Goal: Communication & Community: Answer question/provide support

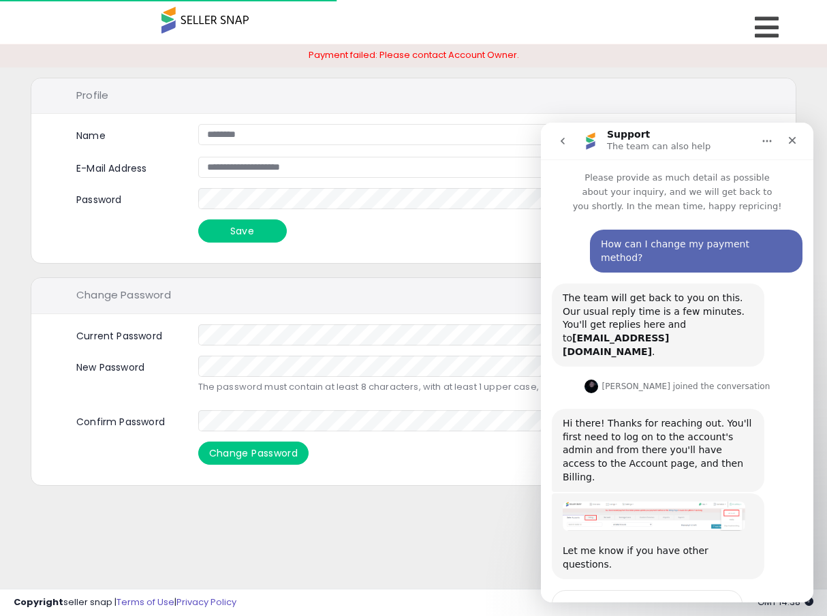
scroll to position [43, 0]
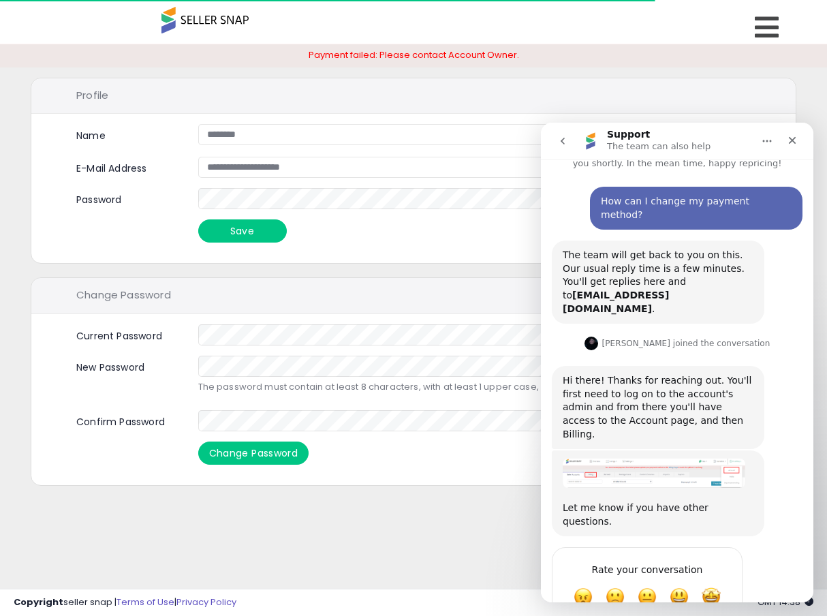
click at [687, 458] on img "Adam says…" at bounding box center [654, 472] width 183 height 29
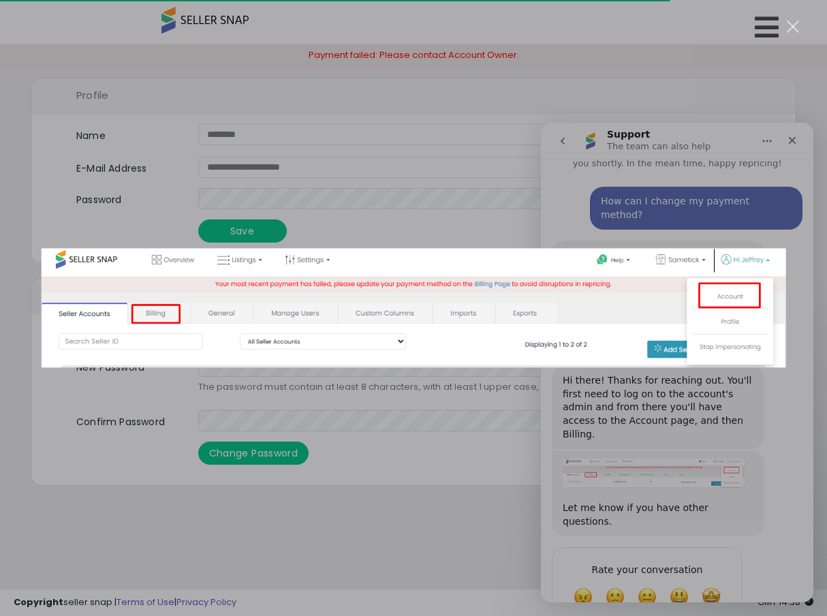
scroll to position [0, 0]
click at [629, 105] on div "Intercom messenger" at bounding box center [413, 308] width 827 height 616
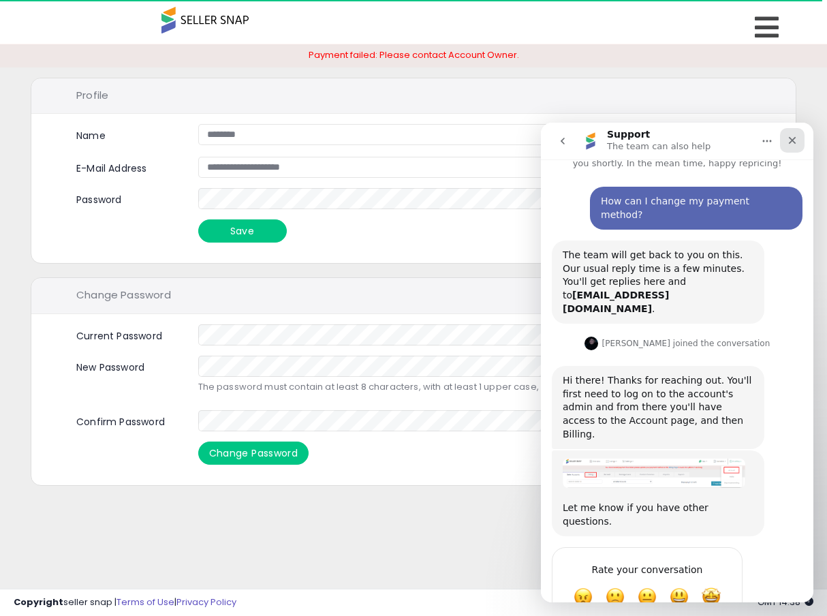
click at [794, 135] on icon "Close" at bounding box center [792, 140] width 11 height 11
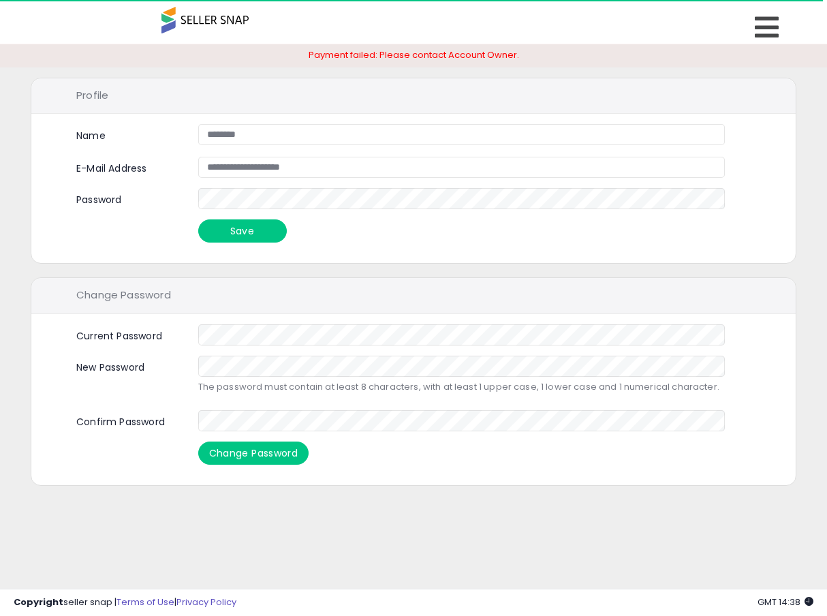
scroll to position [43, 0]
click at [764, 27] on icon at bounding box center [767, 27] width 24 height 27
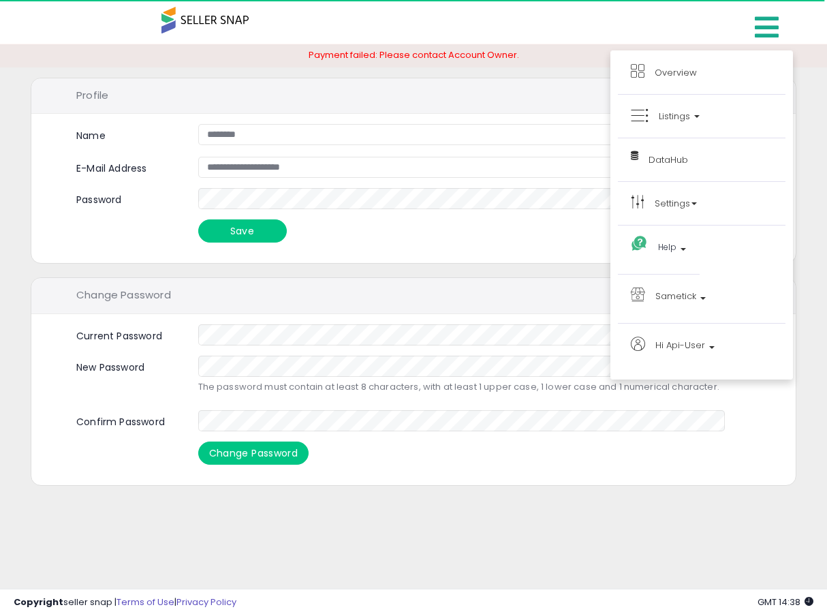
click at [678, 61] on li "Overview" at bounding box center [702, 76] width 168 height 37
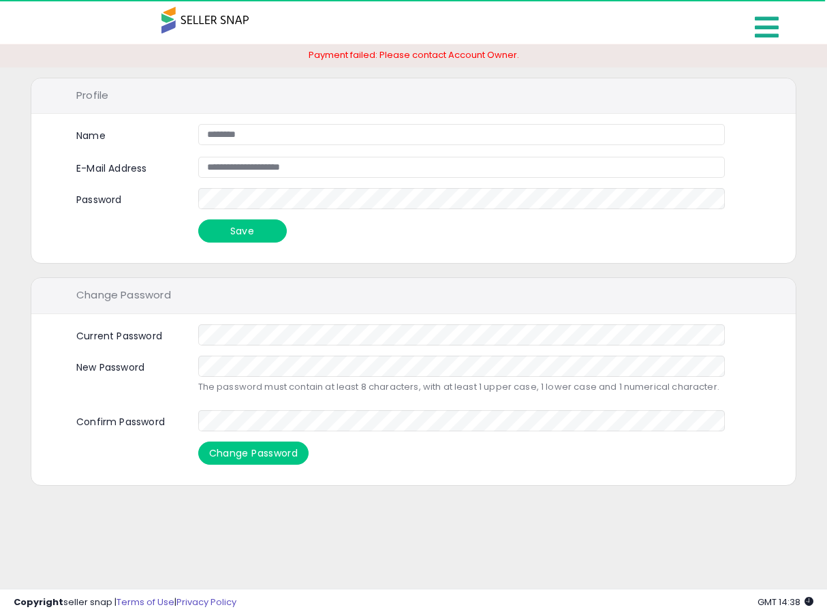
click at [763, 40] on icon at bounding box center [767, 27] width 24 height 27
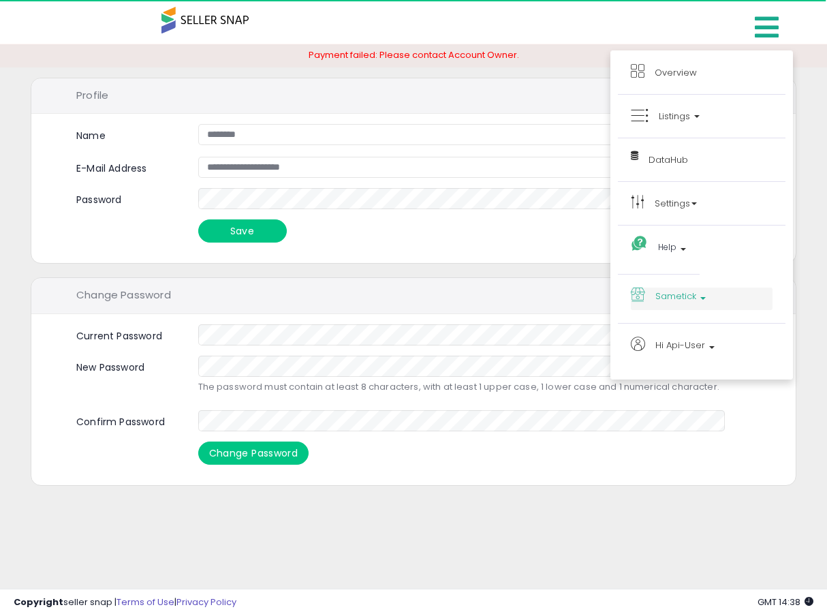
click at [676, 304] on span "Sametick" at bounding box center [675, 295] width 41 height 17
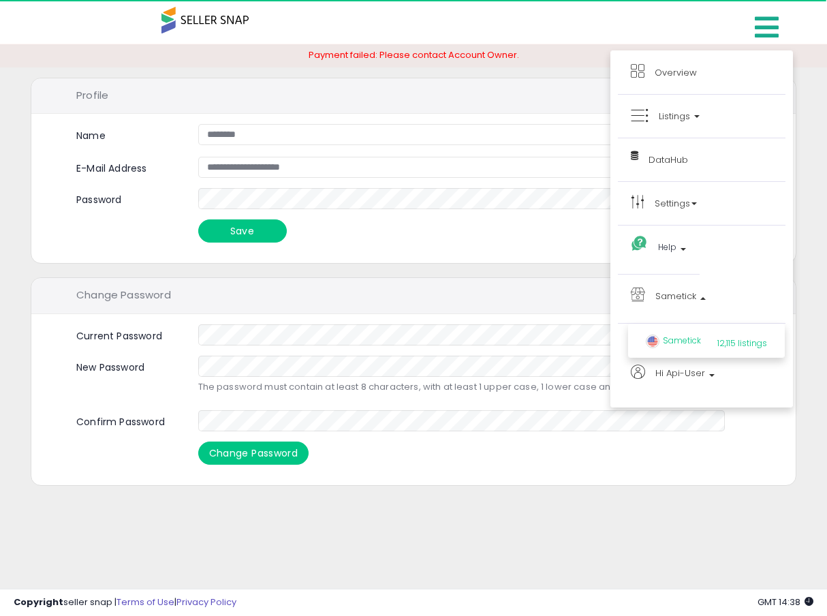
click at [680, 343] on span "Sametick" at bounding box center [673, 340] width 55 height 12
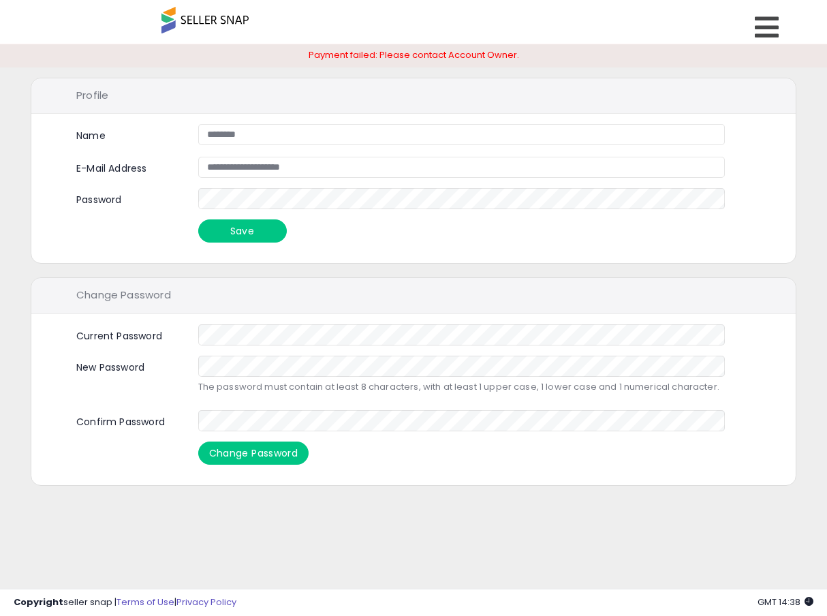
click at [191, 25] on span at bounding box center [204, 20] width 87 height 27
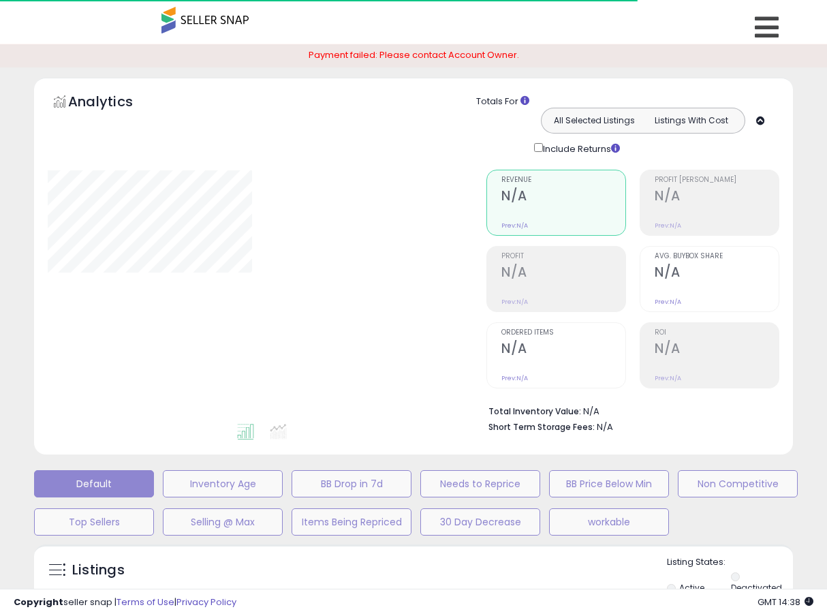
type input "**********"
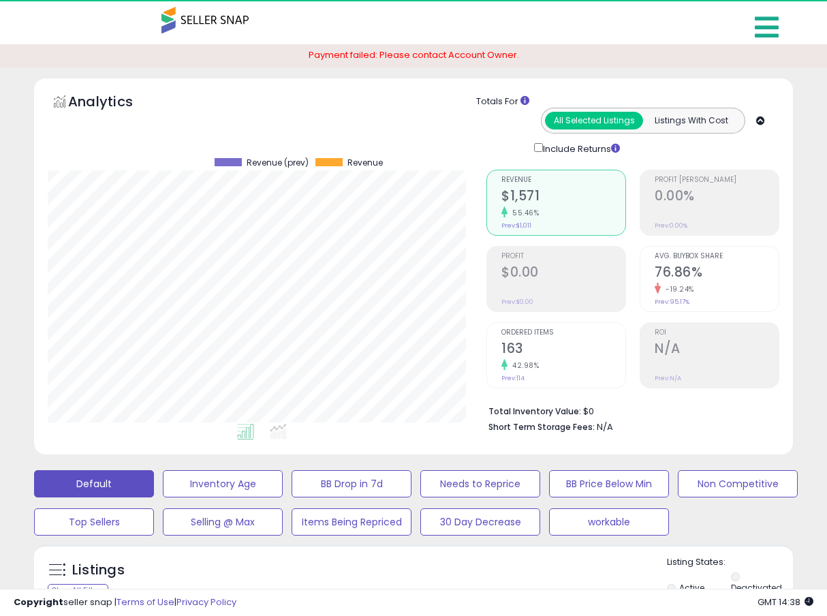
click at [771, 31] on icon at bounding box center [767, 27] width 24 height 27
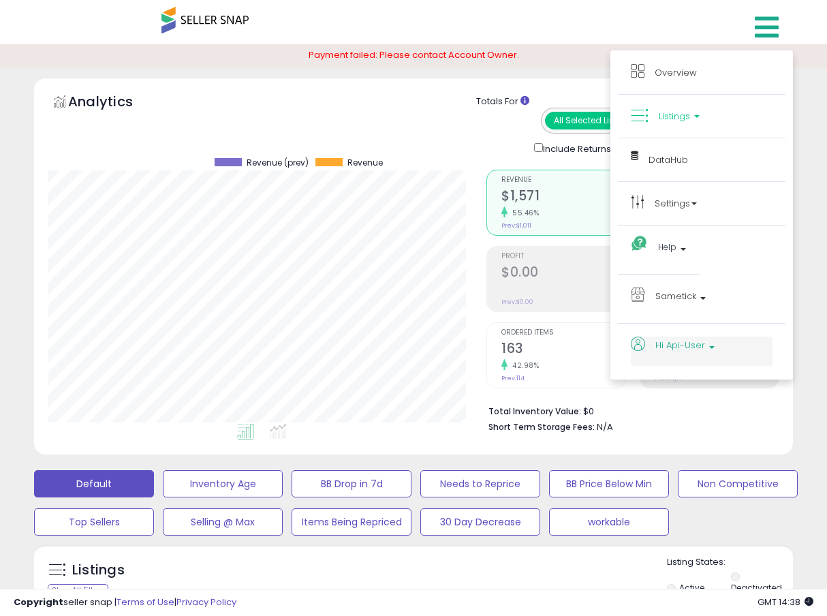
click at [684, 352] on span "Hi Api-User" at bounding box center [680, 344] width 50 height 17
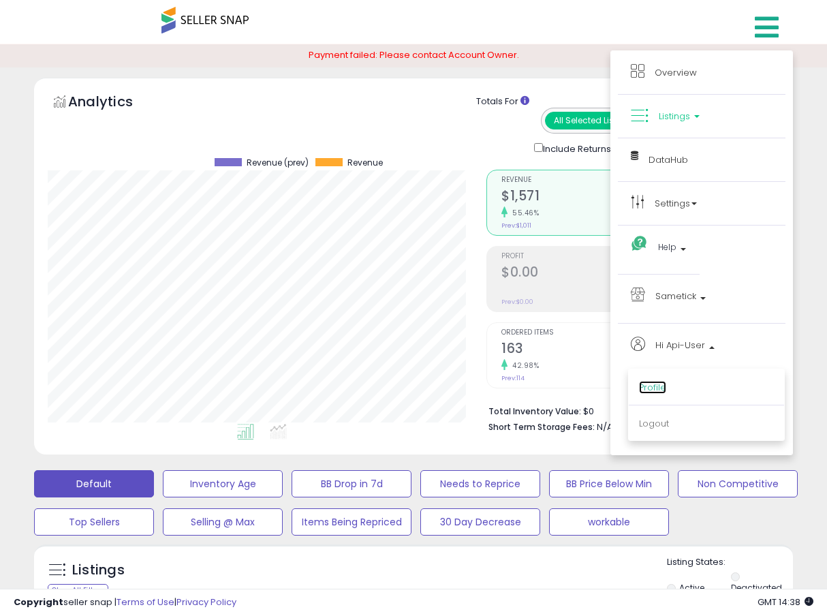
click at [659, 385] on link "Profile" at bounding box center [652, 387] width 27 height 13
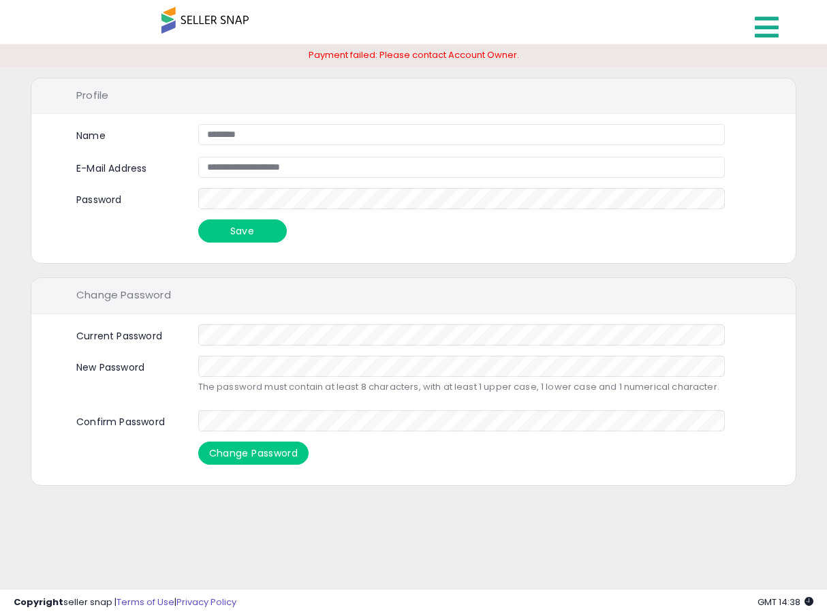
click at [765, 34] on icon at bounding box center [767, 27] width 24 height 27
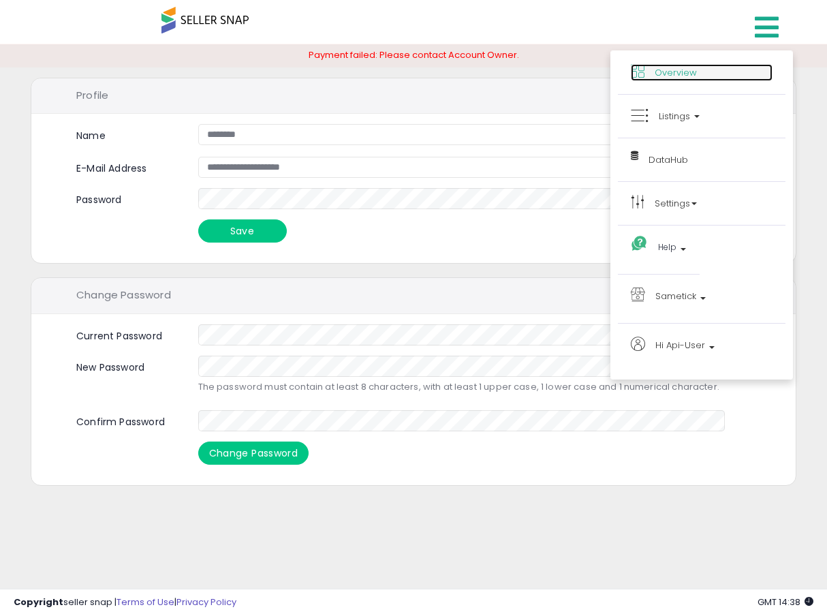
click at [685, 71] on span "Overview" at bounding box center [675, 72] width 42 height 13
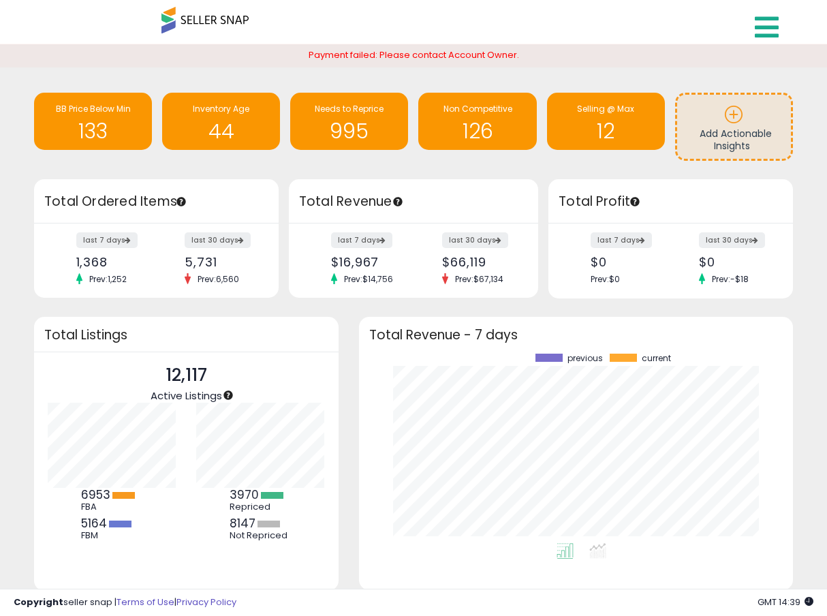
click at [760, 27] on icon at bounding box center [767, 27] width 24 height 27
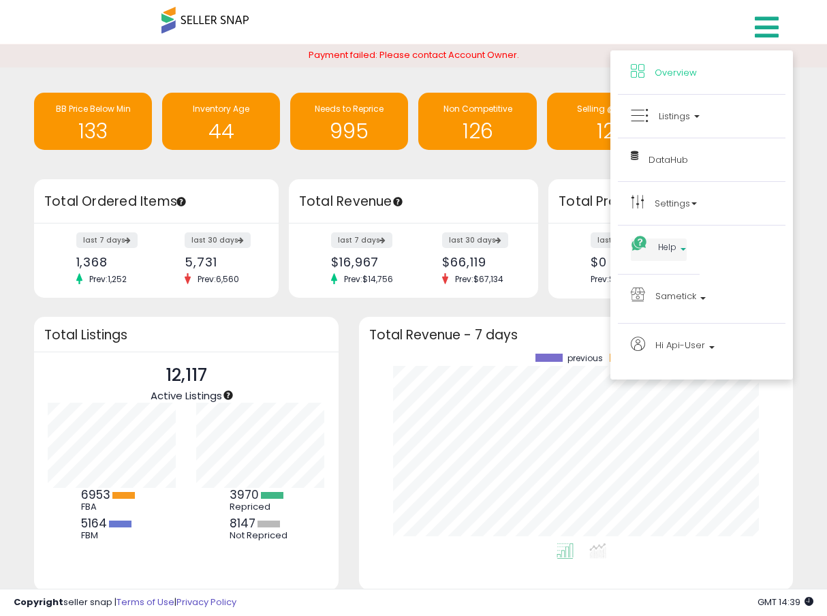
click at [677, 245] on p "Help" at bounding box center [659, 249] width 56 height 22
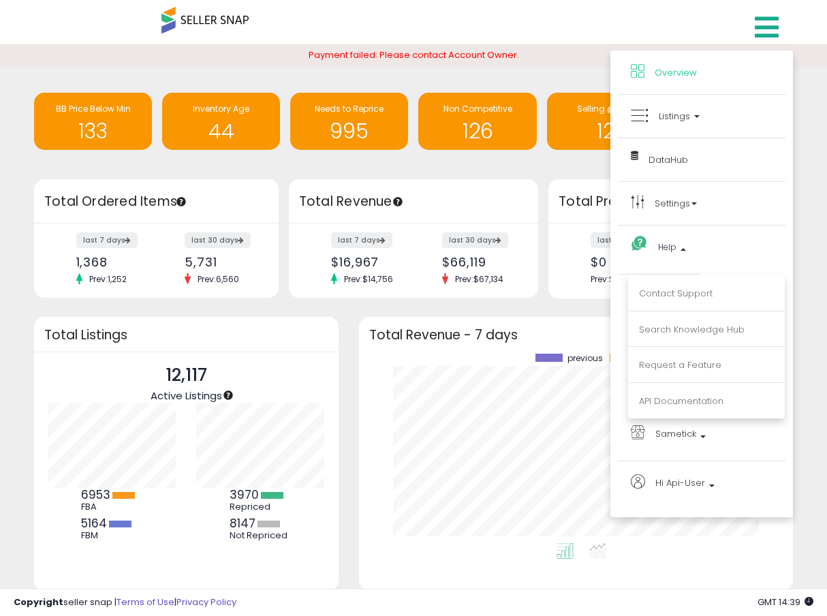
click at [676, 285] on li "Contact Support" at bounding box center [706, 294] width 155 height 34
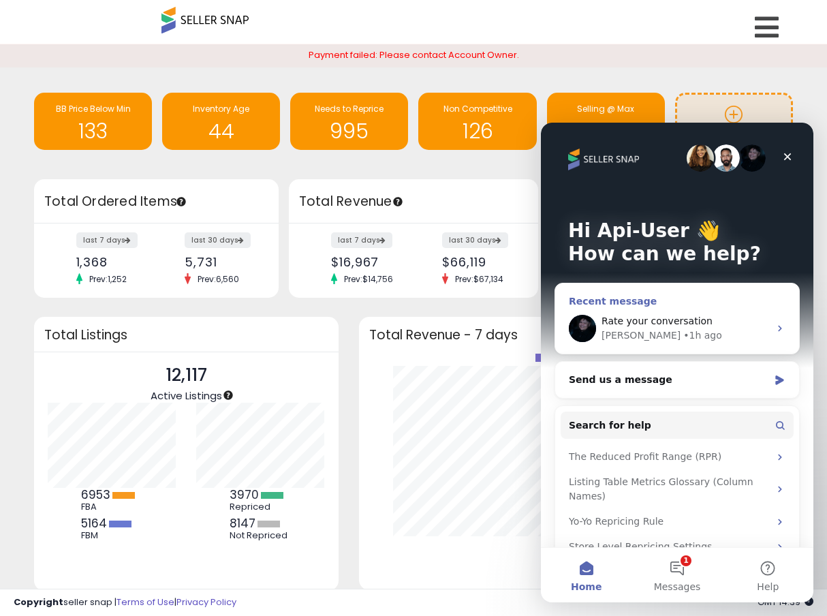
click at [686, 317] on span "Rate your conversation" at bounding box center [656, 320] width 111 height 11
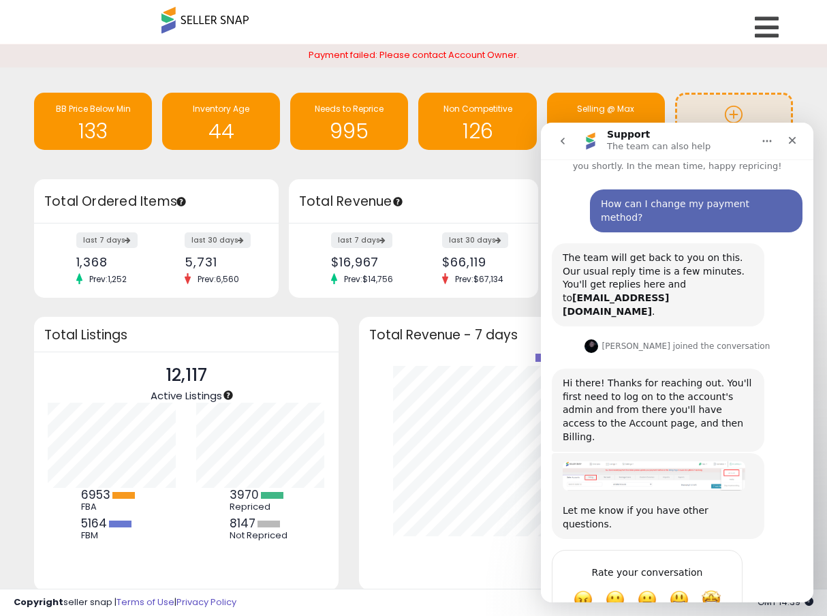
scroll to position [43, 0]
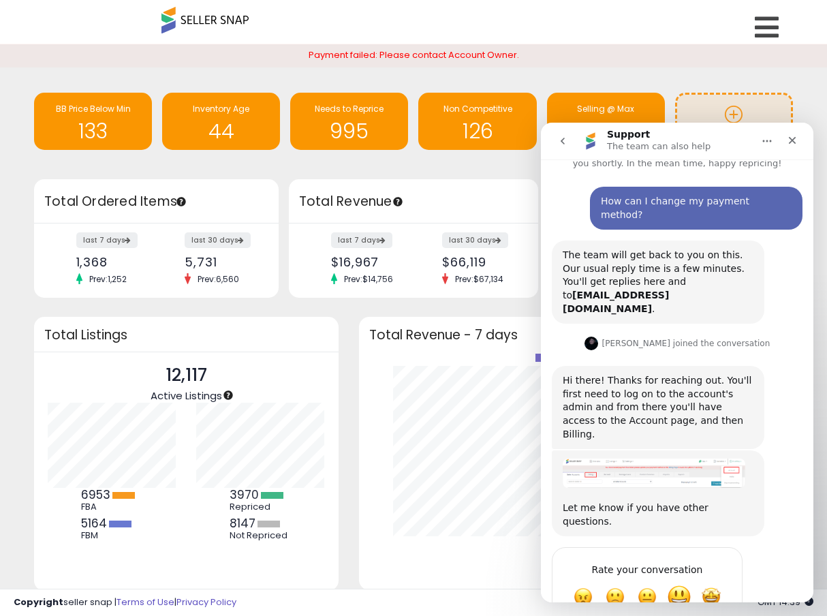
click at [681, 584] on span "Great" at bounding box center [679, 596] width 25 height 25
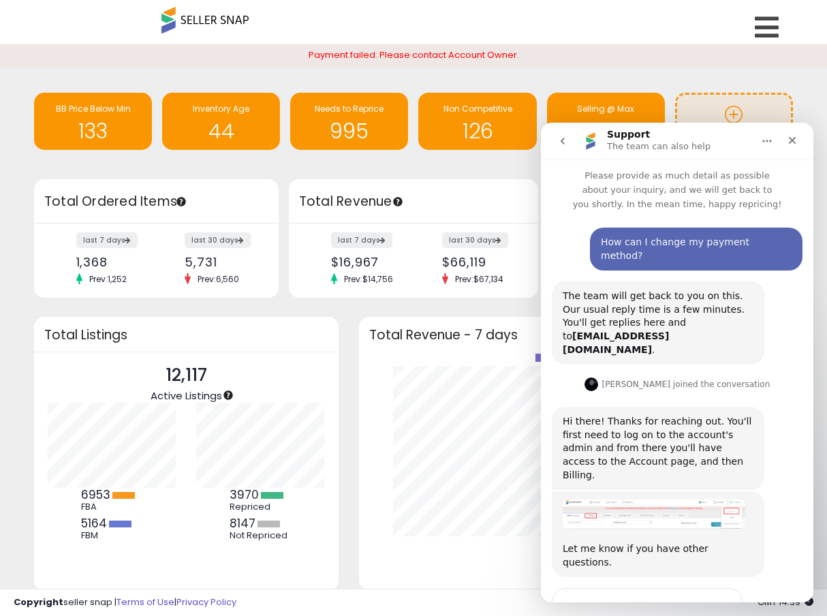
scroll to position [0, 0]
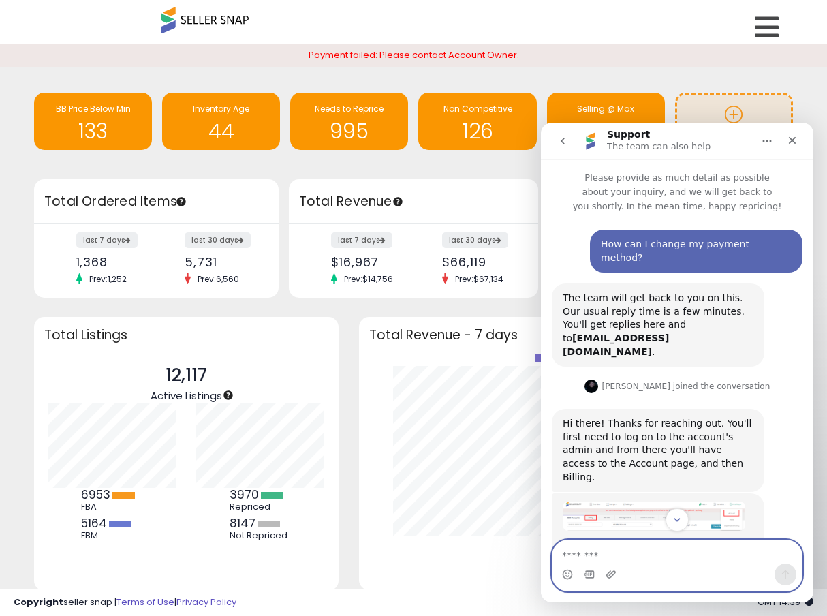
click at [676, 419] on div "Hi there! Thanks for reaching out. You'll first need to log on to the account's…" at bounding box center [658, 450] width 191 height 67
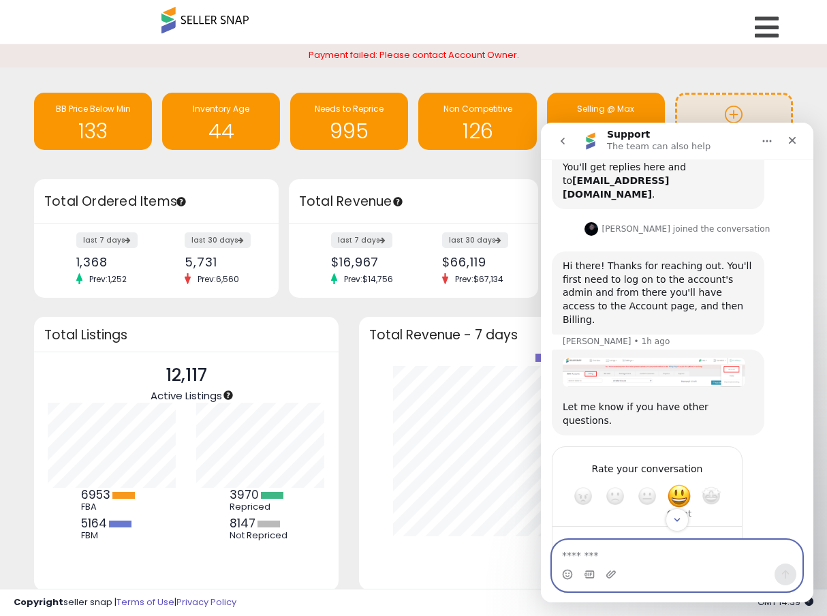
scroll to position [200, 0]
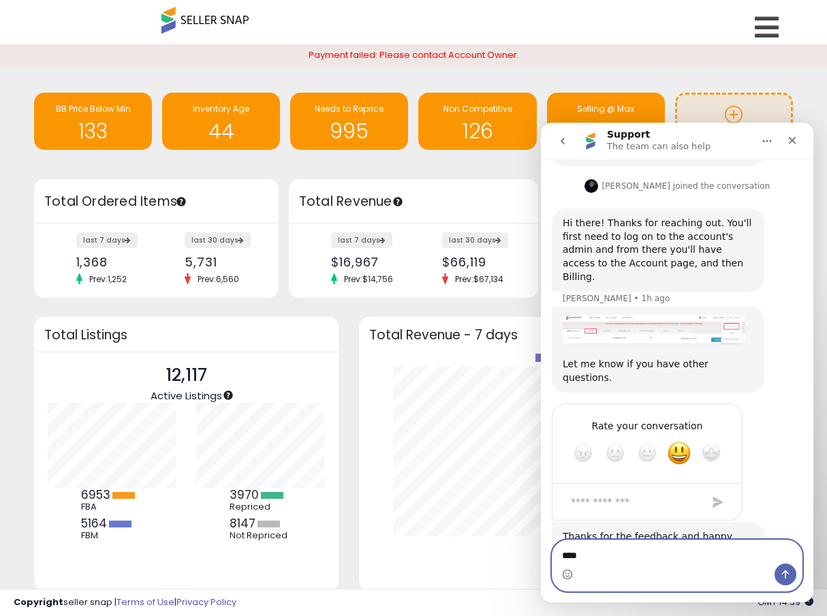
type textarea "*****"
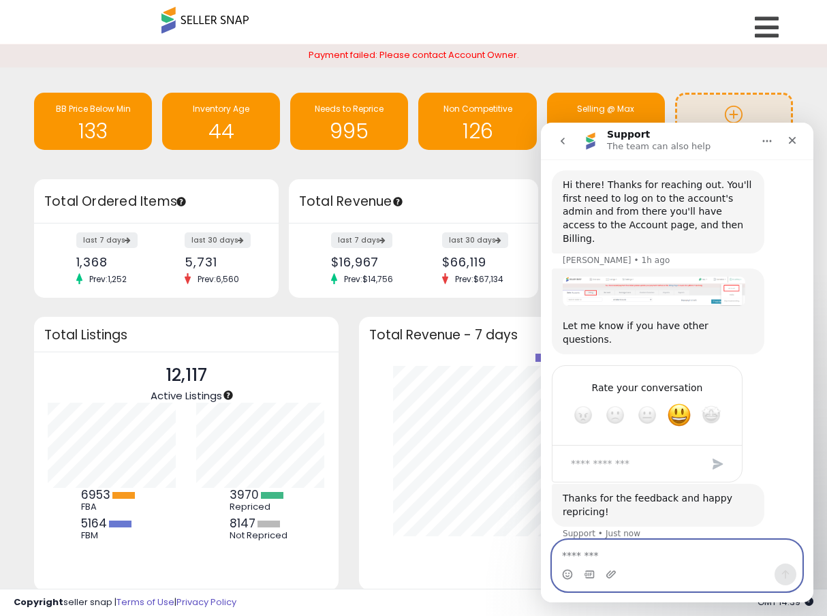
scroll to position [240, 0]
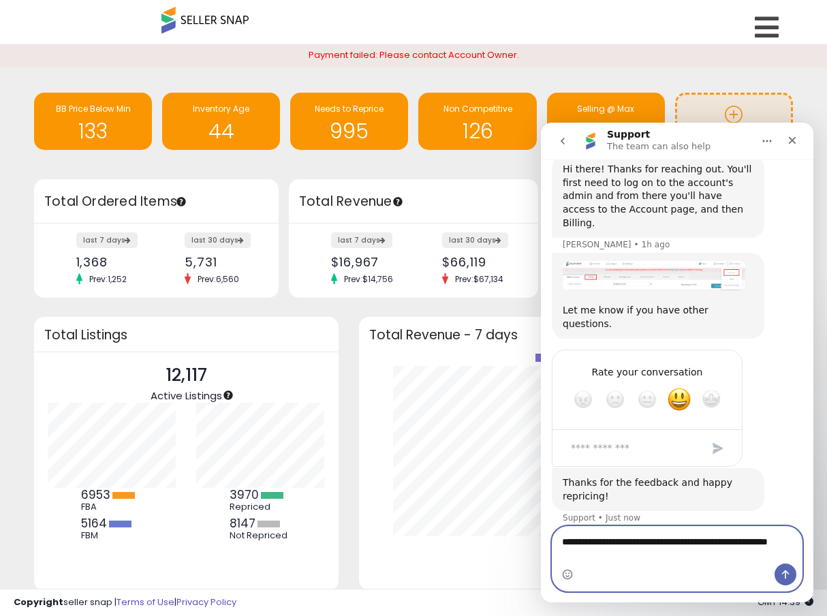
type textarea "**********"
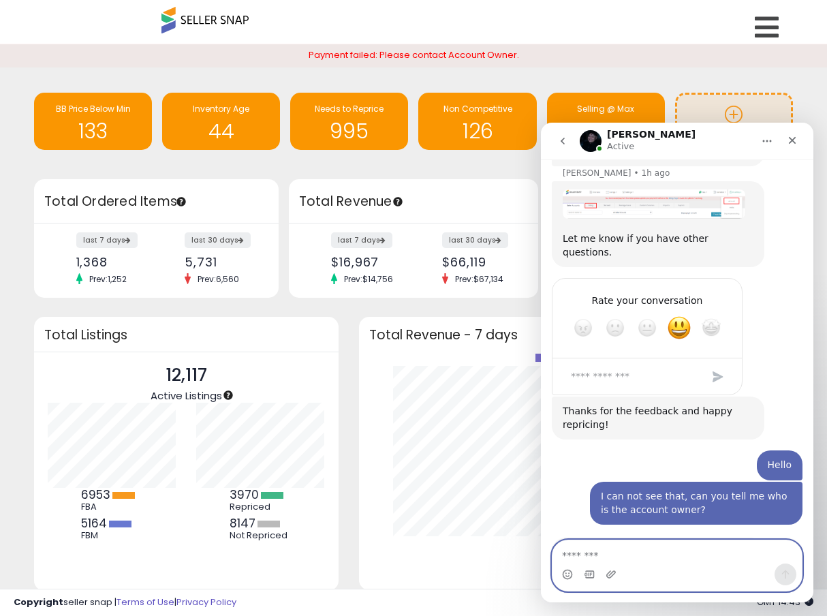
scroll to position [339, 0]
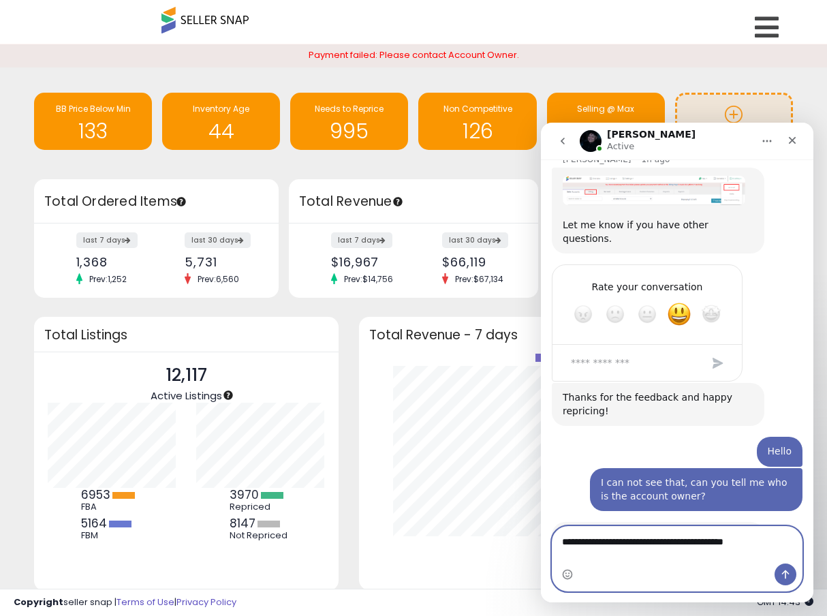
type textarea "**********"
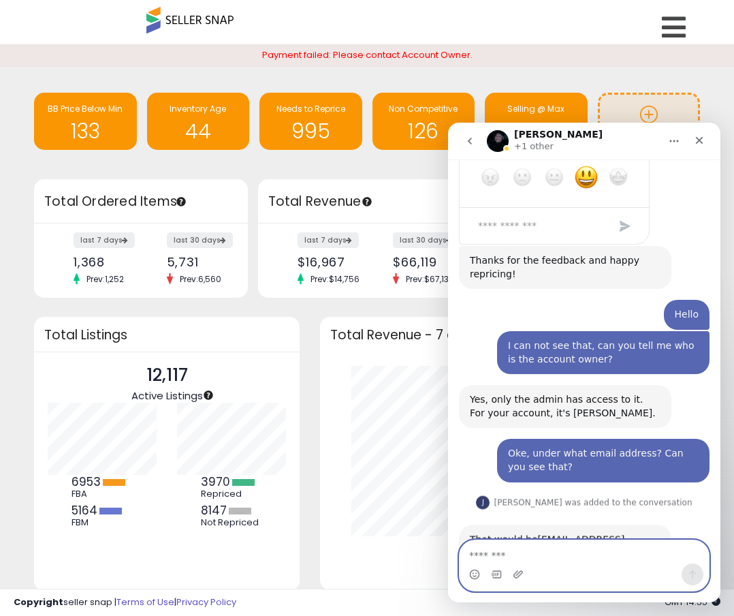
scroll to position [478, 0]
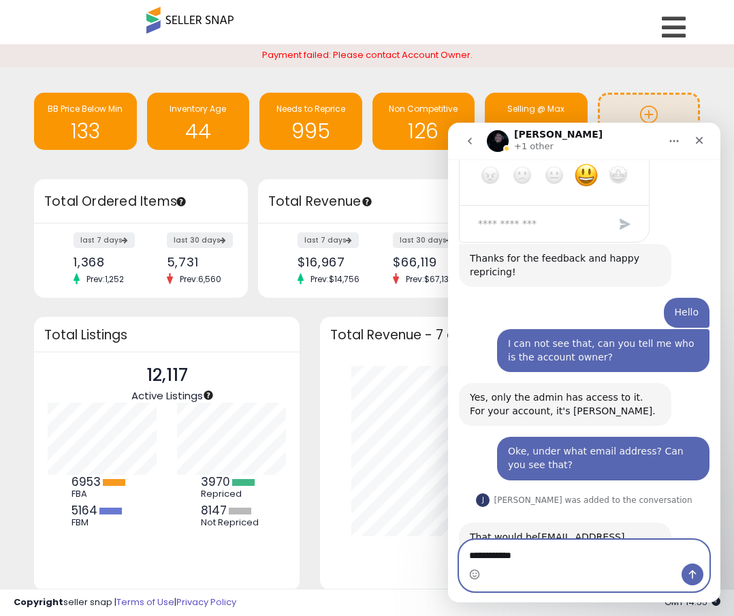
type textarea "**********"
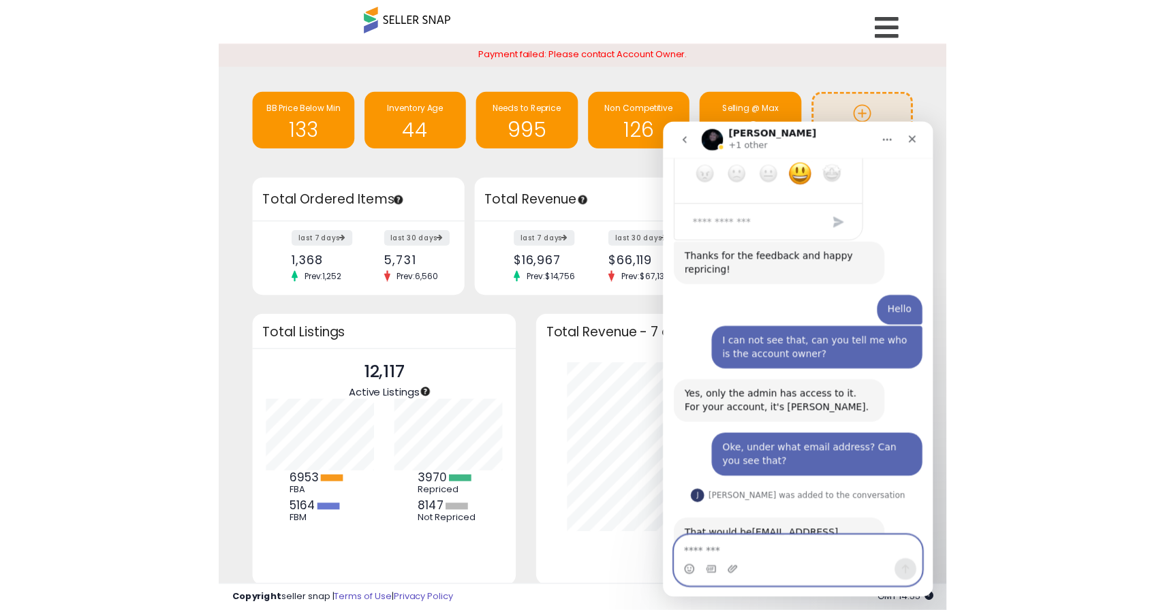
scroll to position [519, 0]
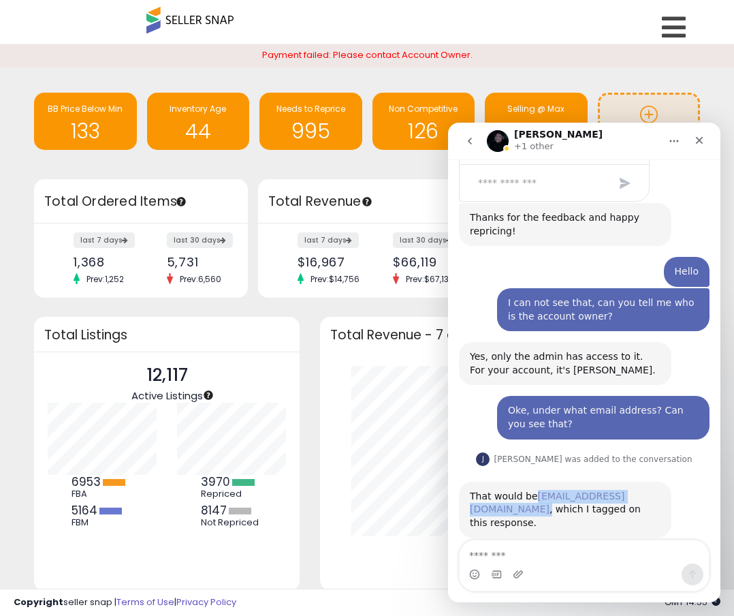
drag, startPoint x: 641, startPoint y: 445, endPoint x: 537, endPoint y: 446, distance: 104.2
click at [537, 490] on div "That would be [EMAIL_ADDRESS][DOMAIN_NAME] , which I tagged on this response." at bounding box center [565, 510] width 191 height 40
copy div "[EMAIL_ADDRESS][DOMAIN_NAME] ,"
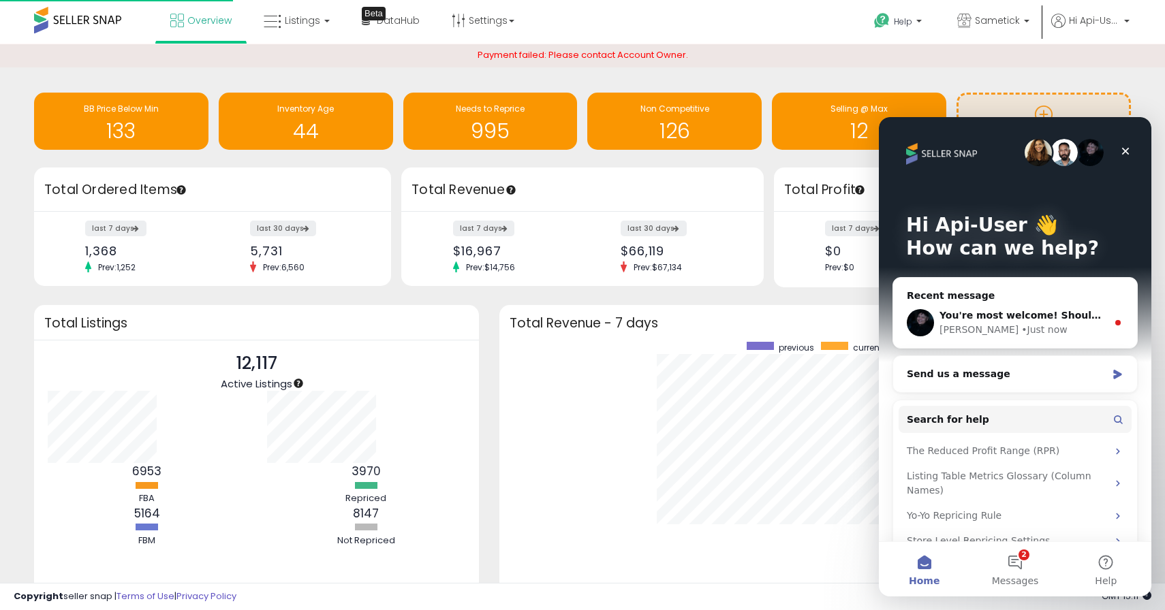
scroll to position [257, 604]
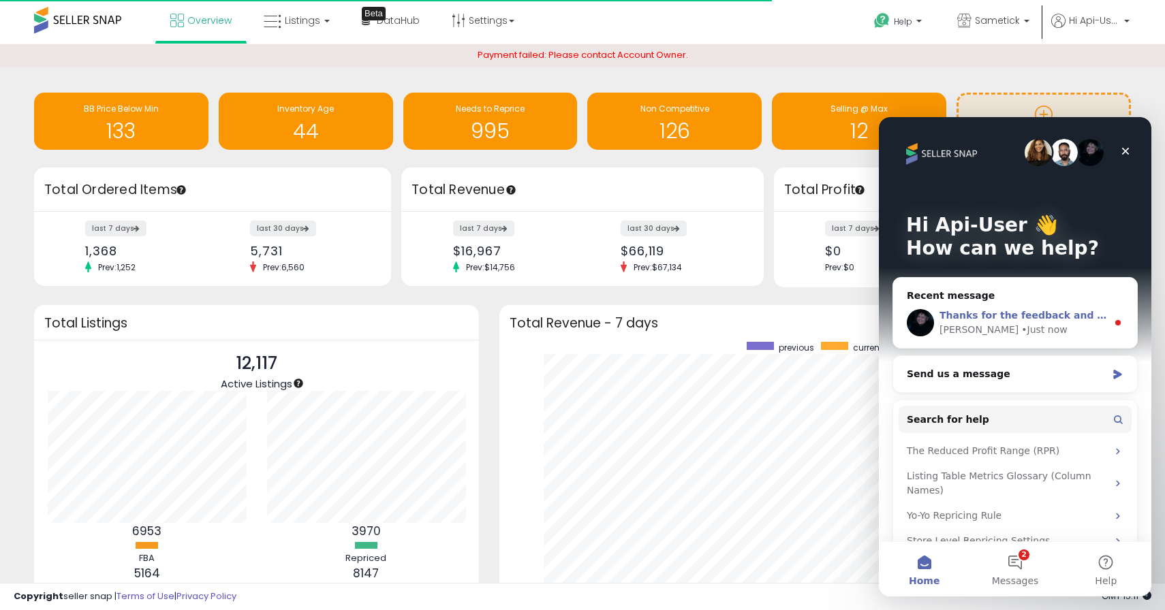
click at [826, 312] on span "Thanks for the feedback and happy repricing!" at bounding box center [1062, 315] width 247 height 11
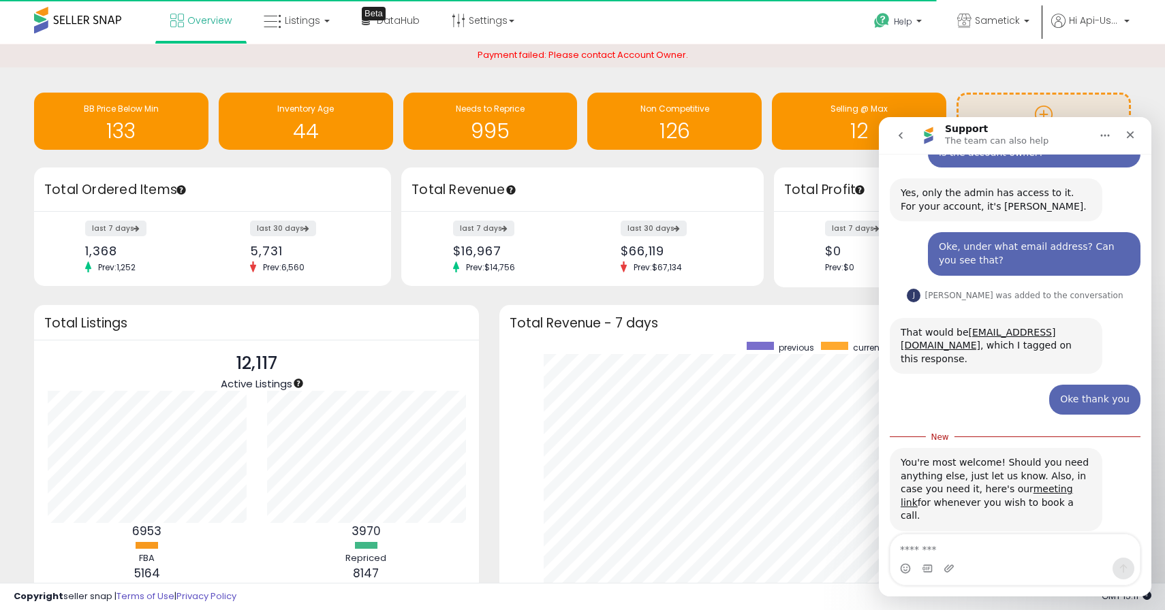
scroll to position [662, 0]
click at [826, 136] on icon "Close" at bounding box center [1129, 134] width 7 height 7
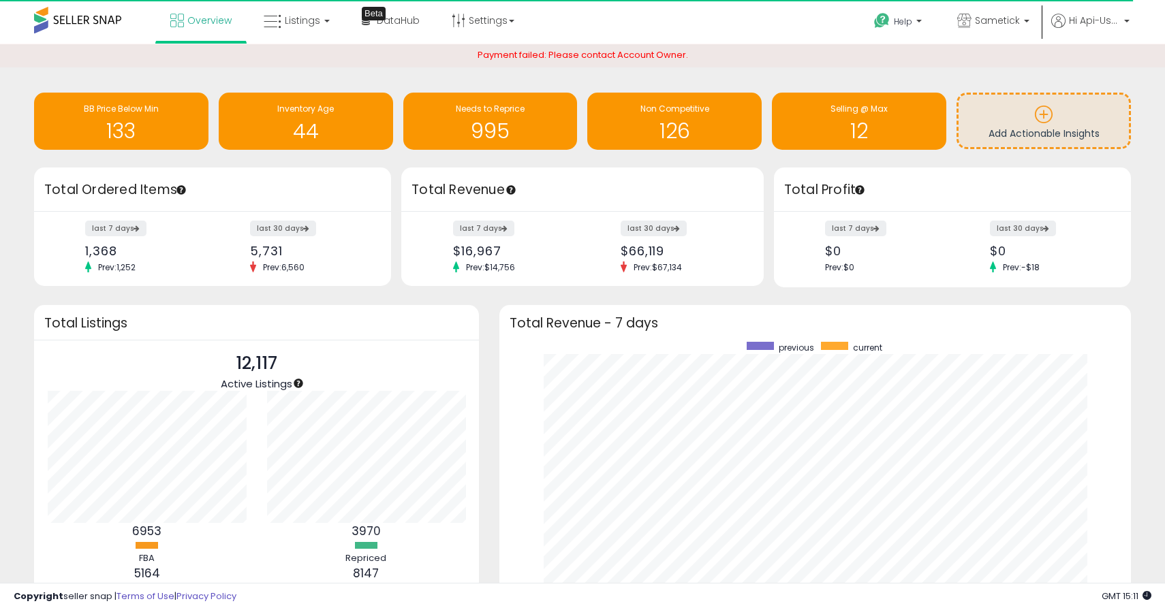
scroll to position [639, 0]
